Goal: Check status: Check status

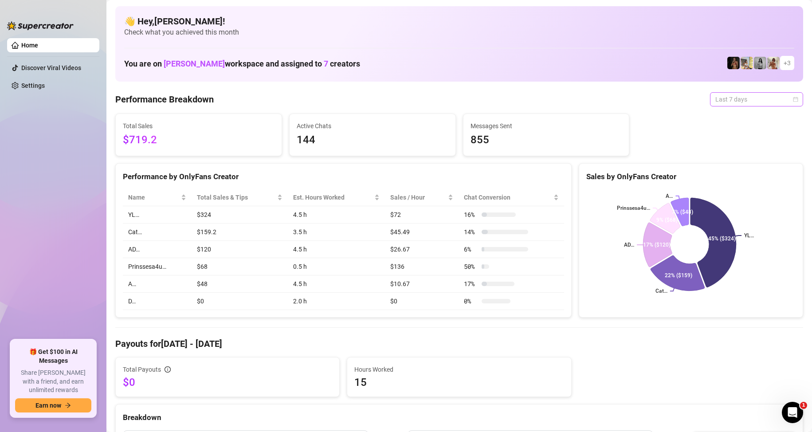
click at [448, 100] on span "Last 7 days" at bounding box center [756, 99] width 82 height 13
click at [448, 172] on div "Custom date" at bounding box center [749, 174] width 79 height 10
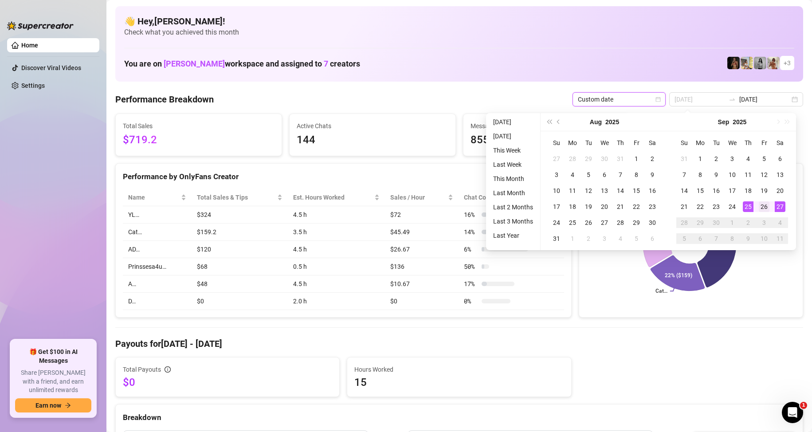
type input "[DATE]"
click at [448, 208] on div "26" at bounding box center [764, 206] width 11 height 11
click at [448, 205] on div "27" at bounding box center [780, 206] width 11 height 11
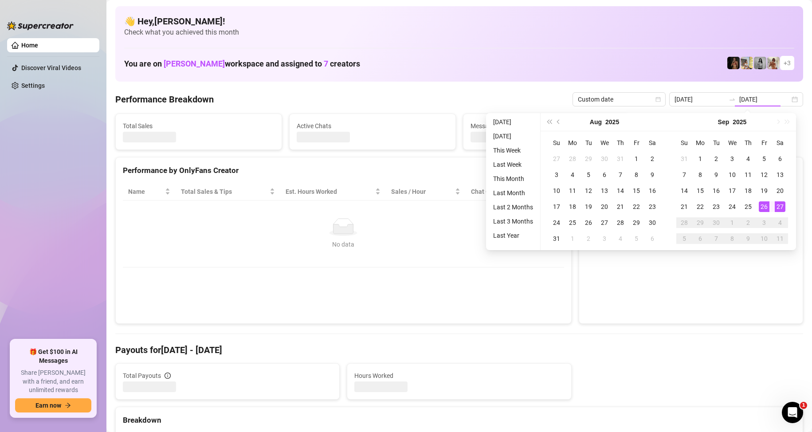
type input "[DATE]"
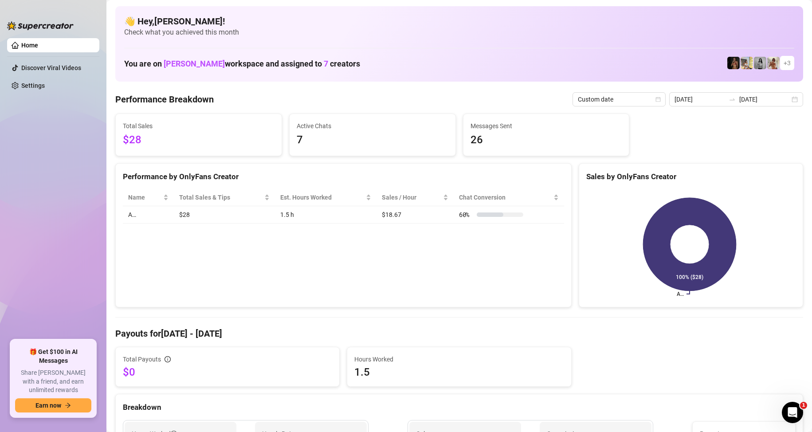
click at [132, 216] on td "A…" at bounding box center [148, 214] width 51 height 17
drag, startPoint x: 138, startPoint y: 216, endPoint x: 129, endPoint y: 215, distance: 9.3
click at [129, 215] on td "A…" at bounding box center [148, 214] width 51 height 17
click at [170, 243] on div "Performance by OnlyFans Creator Name Total Sales & Tips Est. Hours Worked Sales…" at bounding box center [343, 235] width 456 height 145
click at [448, 102] on div "[DATE] [DATE]" at bounding box center [736, 99] width 134 height 14
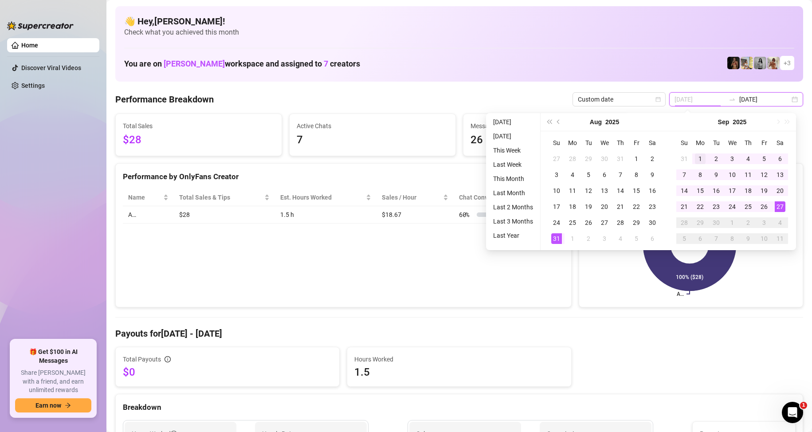
type input "[DATE]"
click at [448, 157] on div "1" at bounding box center [700, 158] width 11 height 11
click at [448, 189] on td "19" at bounding box center [764, 191] width 16 height 16
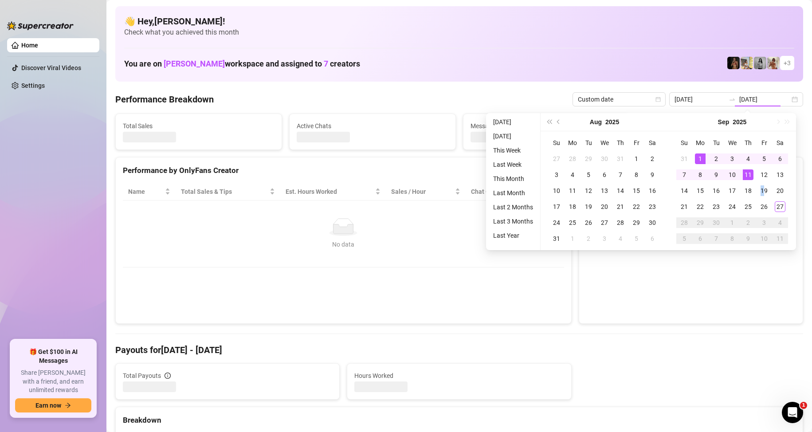
type input "[DATE]"
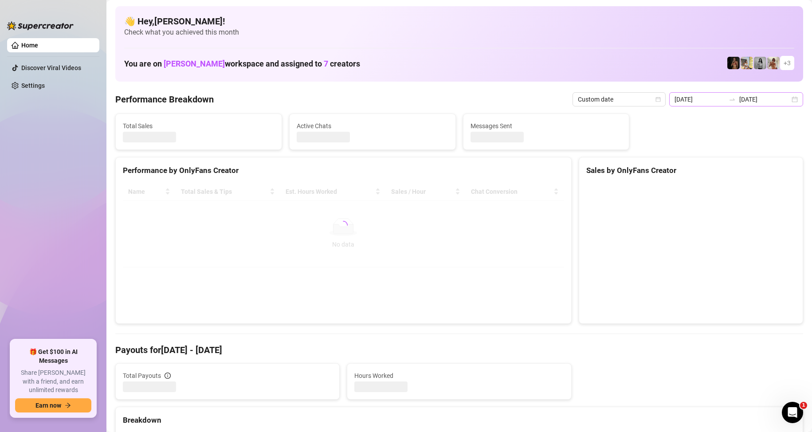
click at [448, 95] on div "[DATE] [DATE]" at bounding box center [736, 99] width 134 height 14
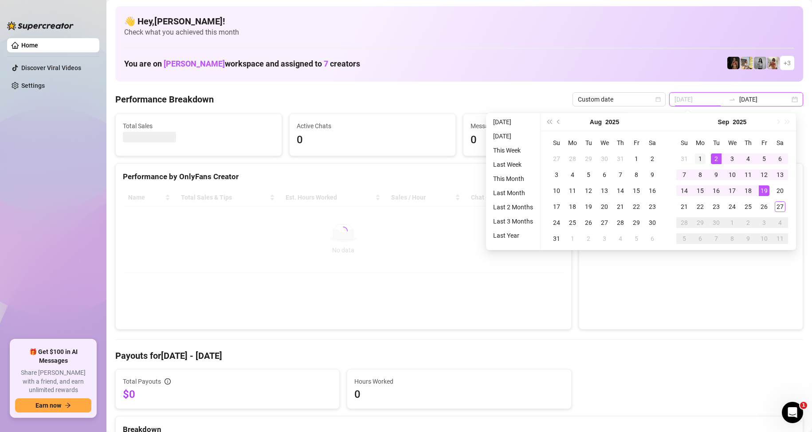
type input "[DATE]"
click at [448, 155] on div "1" at bounding box center [700, 158] width 11 height 11
type input "[DATE]"
click at [448, 207] on div "27" at bounding box center [780, 206] width 11 height 11
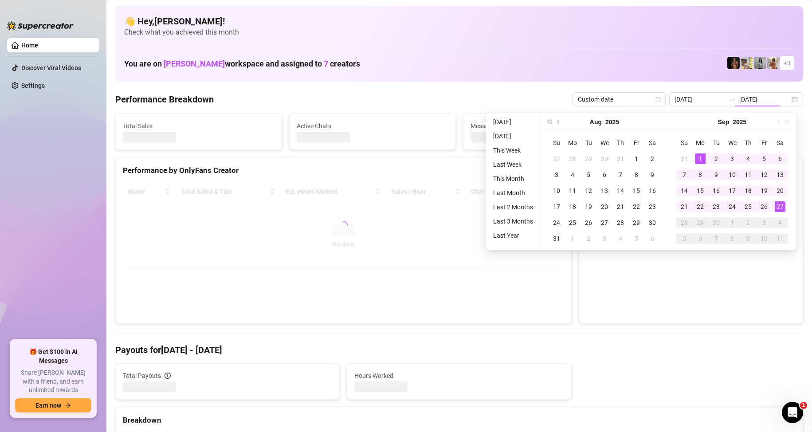
type input "[DATE]"
